Goal: Task Accomplishment & Management: Use online tool/utility

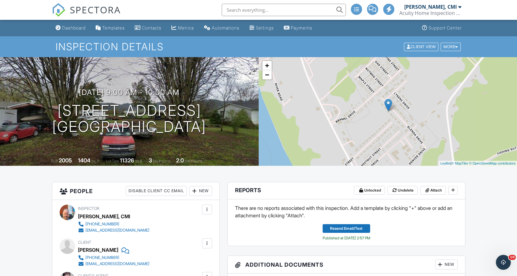
click at [85, 13] on span "SPECTORA" at bounding box center [95, 9] width 51 height 13
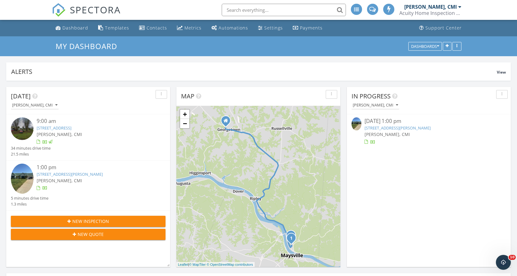
click at [398, 128] on link "295 Litton Circle , Aberdeen, OH 45101" at bounding box center [397, 128] width 66 height 6
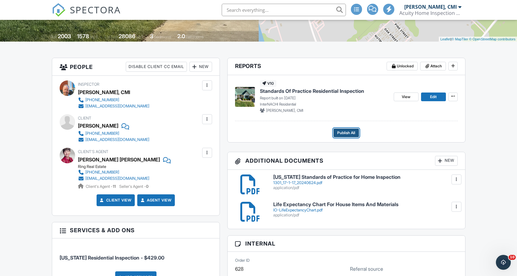
click at [342, 132] on span "Publish All" at bounding box center [346, 133] width 18 height 6
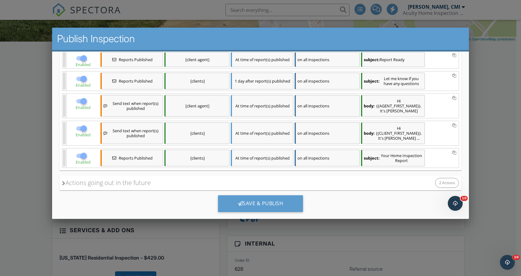
scroll to position [114, 0]
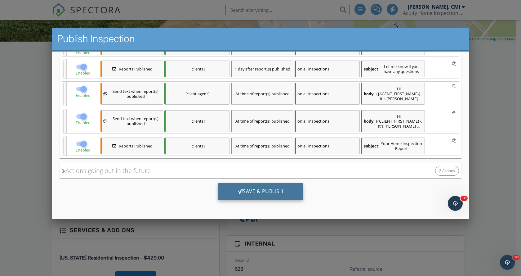
click at [284, 192] on div "Save & Publish" at bounding box center [260, 191] width 85 height 17
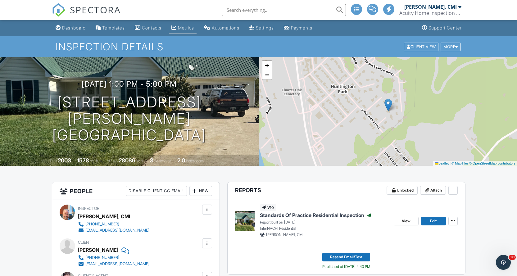
click at [184, 30] on div "Metrics" at bounding box center [186, 27] width 16 height 5
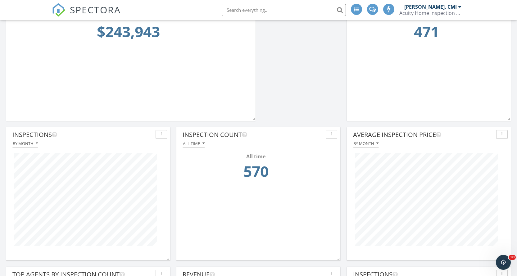
scroll to position [310099, 310069]
